Goal: Navigation & Orientation: Find specific page/section

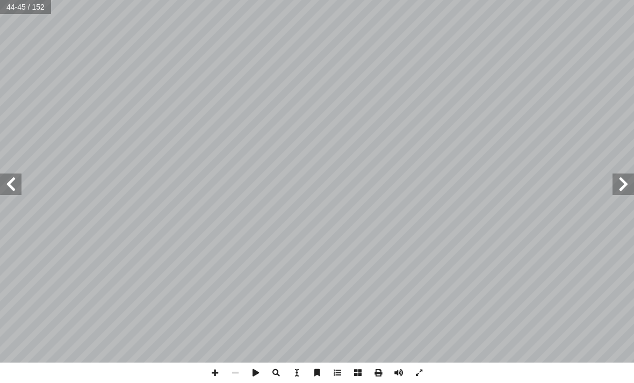
click at [27, 11] on input "text" at bounding box center [26, 7] width 52 height 14
type input "**"
click at [628, 192] on span at bounding box center [623, 184] width 21 height 21
click at [622, 186] on span at bounding box center [623, 184] width 21 height 21
click at [628, 178] on span at bounding box center [623, 184] width 21 height 21
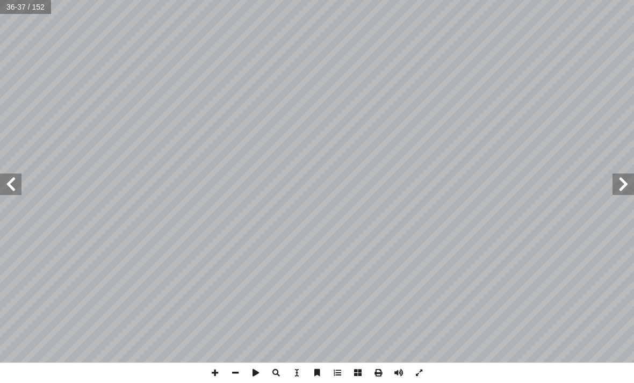
click at [625, 188] on span at bounding box center [623, 184] width 21 height 21
click at [628, 181] on span at bounding box center [623, 184] width 21 height 21
click at [626, 189] on span at bounding box center [623, 184] width 21 height 21
click at [621, 179] on span at bounding box center [623, 184] width 21 height 21
click at [630, 185] on span at bounding box center [623, 184] width 21 height 21
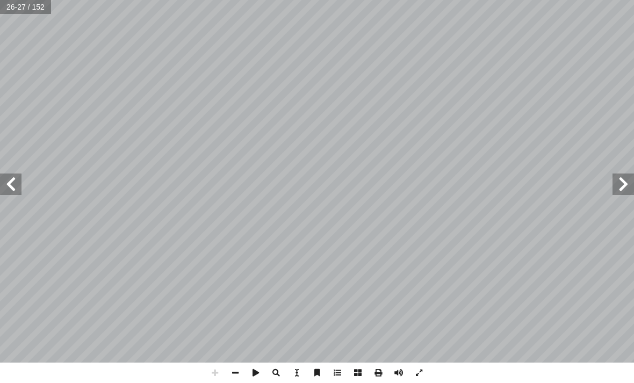
click at [632, 183] on span at bounding box center [623, 184] width 21 height 21
click at [622, 188] on span at bounding box center [623, 184] width 21 height 21
click at [630, 187] on span at bounding box center [623, 184] width 21 height 21
click at [620, 191] on span at bounding box center [623, 184] width 21 height 21
click at [629, 185] on span at bounding box center [623, 184] width 21 height 21
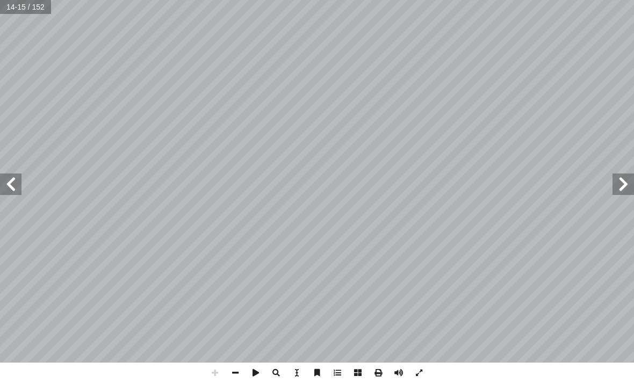
click at [633, 181] on span at bounding box center [623, 184] width 21 height 21
click at [619, 185] on span at bounding box center [623, 184] width 21 height 21
click at [634, 175] on span at bounding box center [623, 184] width 21 height 21
click at [626, 185] on span at bounding box center [623, 184] width 21 height 21
click at [626, 188] on span at bounding box center [623, 184] width 21 height 21
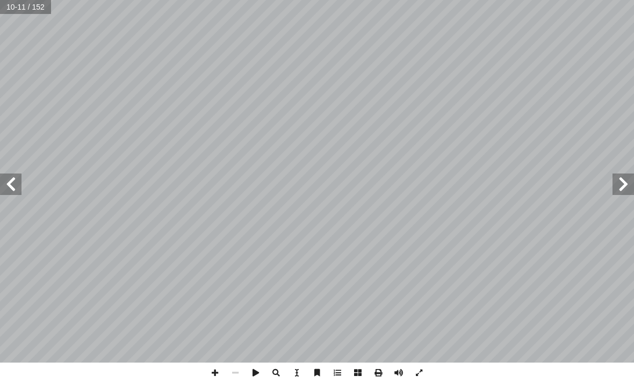
click at [619, 195] on span at bounding box center [623, 184] width 21 height 21
click at [20, 188] on span at bounding box center [10, 184] width 21 height 21
